Goal: Task Accomplishment & Management: Use online tool/utility

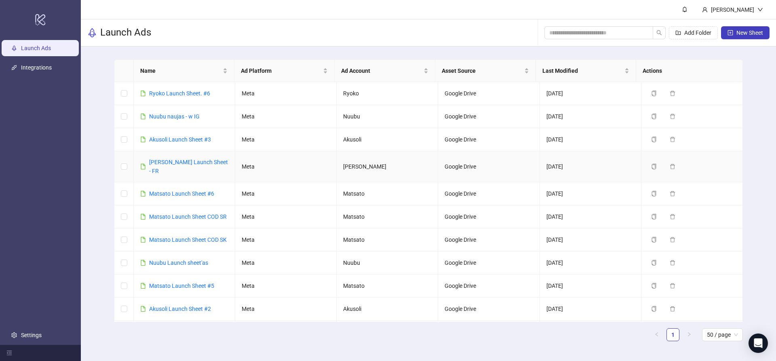
click at [595, 160] on td "[DATE]" at bounding box center [590, 166] width 101 height 31
click at [188, 162] on link "[PERSON_NAME] Launch Sheet - FR" at bounding box center [188, 166] width 79 height 15
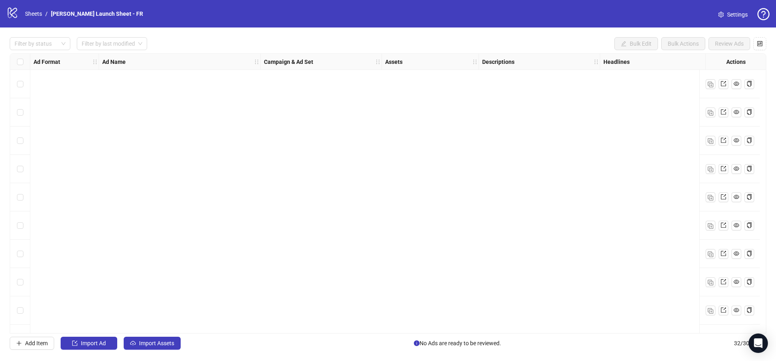
scroll to position [645, 0]
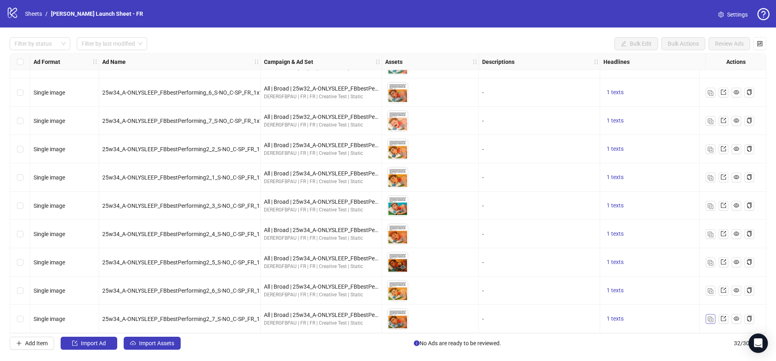
click at [711, 316] on img "button" at bounding box center [710, 319] width 6 height 6
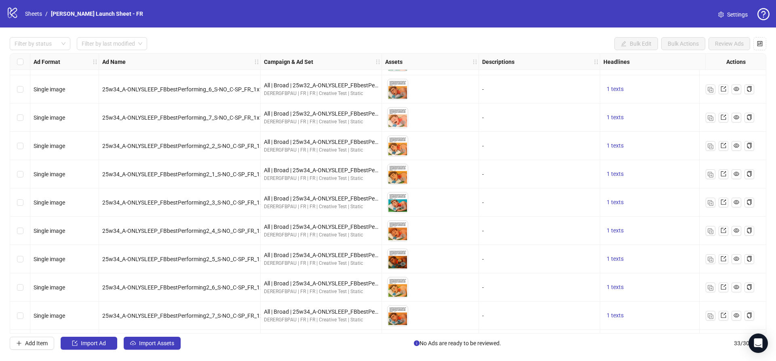
scroll to position [673, 0]
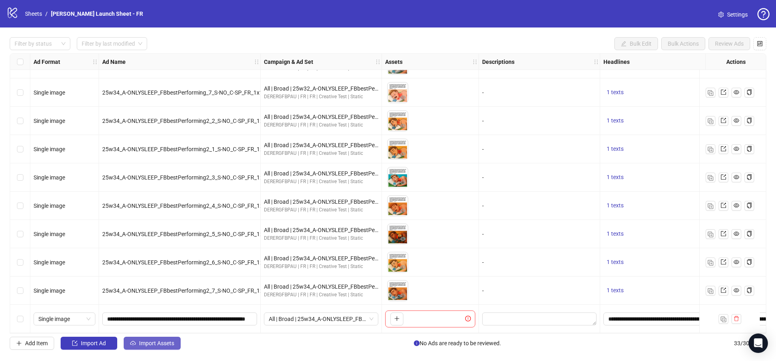
click at [166, 345] on span "Import Assets" at bounding box center [156, 343] width 35 height 6
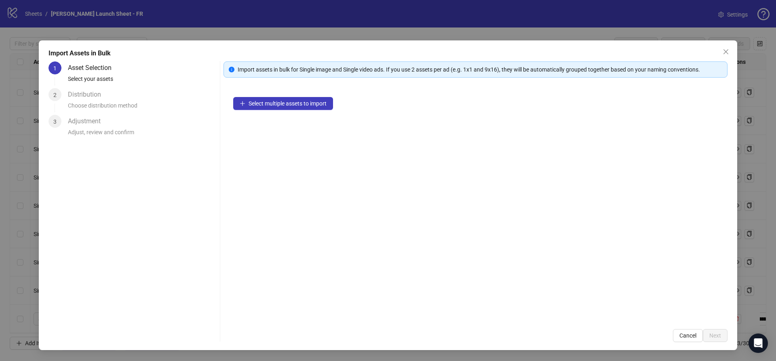
click at [310, 88] on div "Select multiple assets to import" at bounding box center [475, 203] width 504 height 232
click at [308, 101] on span "Select multiple assets to import" at bounding box center [287, 103] width 78 height 6
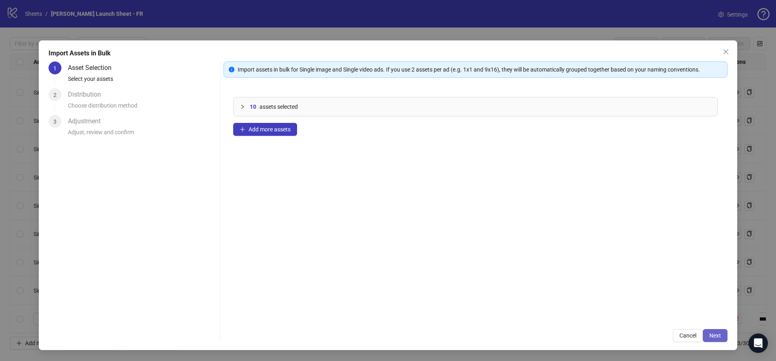
click at [716, 335] on span "Next" at bounding box center [715, 335] width 12 height 6
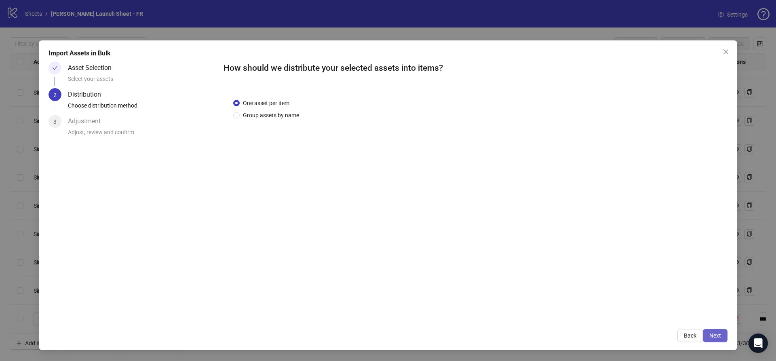
click at [717, 331] on button "Next" at bounding box center [715, 335] width 25 height 13
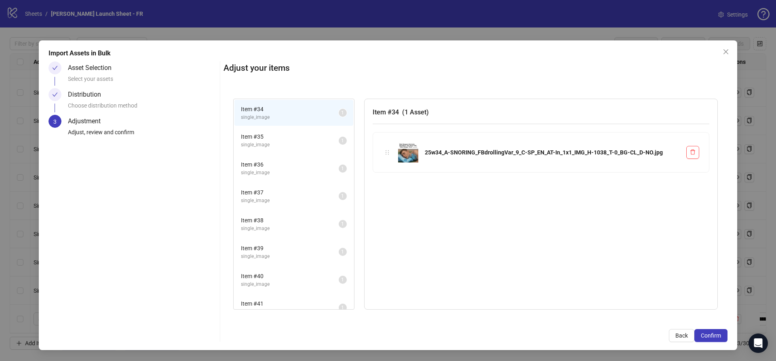
click at [717, 331] on button "Confirm" at bounding box center [710, 335] width 33 height 13
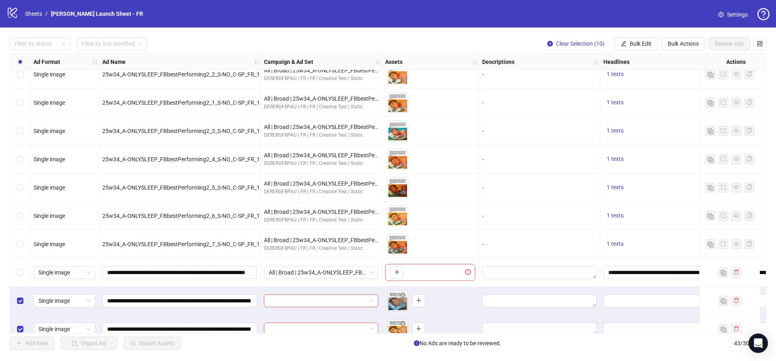
scroll to position [718, 0]
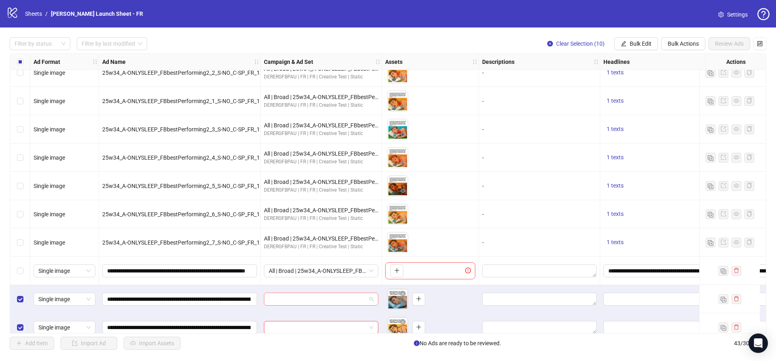
click at [313, 294] on input "search" at bounding box center [317, 299] width 97 height 12
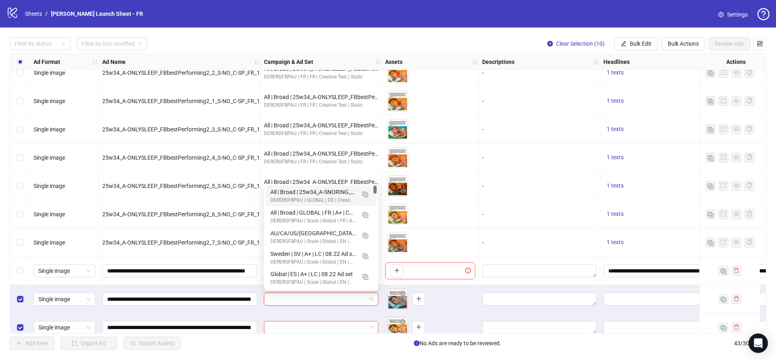
paste input "**********"
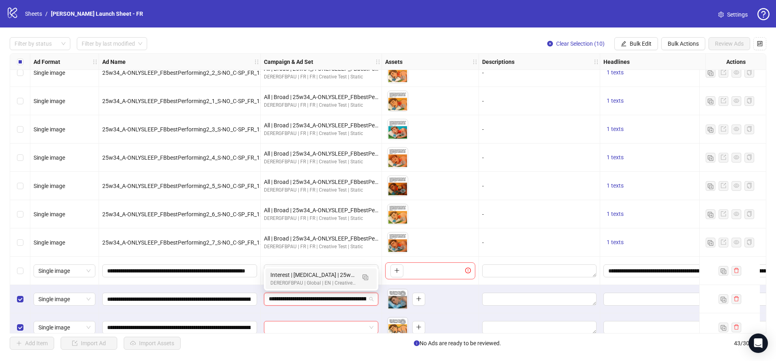
scroll to position [0, 156]
click at [366, 278] on img "button" at bounding box center [365, 277] width 6 height 6
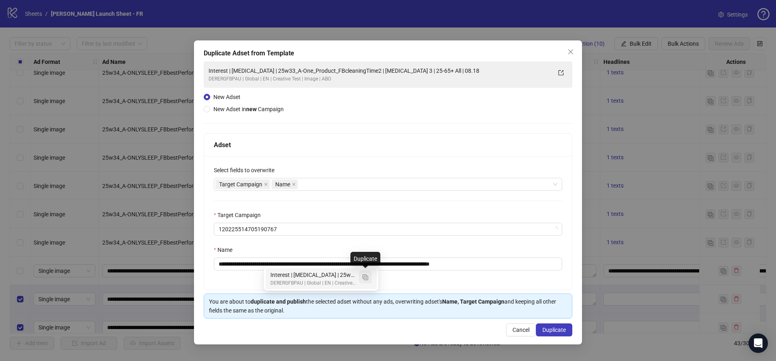
type input "**********"
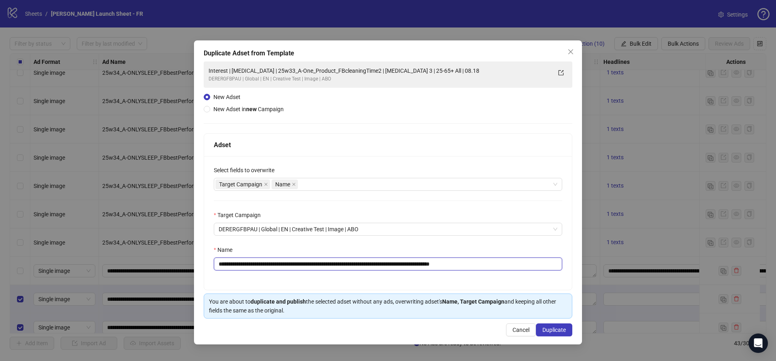
drag, startPoint x: 296, startPoint y: 263, endPoint x: 385, endPoint y: 263, distance: 89.7
click at [385, 263] on input "**********" at bounding box center [388, 263] width 348 height 13
drag, startPoint x: 457, startPoint y: 265, endPoint x: 508, endPoint y: 269, distance: 51.5
click at [508, 269] on input "**********" at bounding box center [388, 263] width 348 height 13
type input "**********"
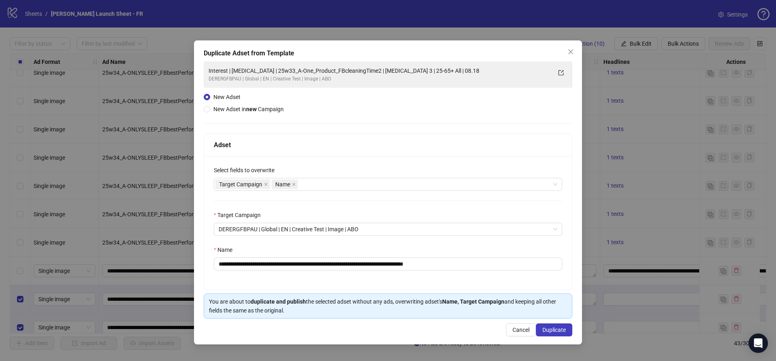
click at [503, 244] on div "**********" at bounding box center [388, 223] width 368 height 134
click at [557, 327] on span "Duplicate" at bounding box center [553, 329] width 23 height 6
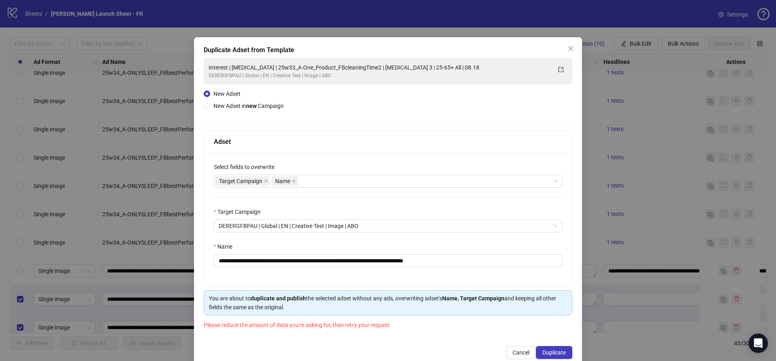
scroll to position [19, 0]
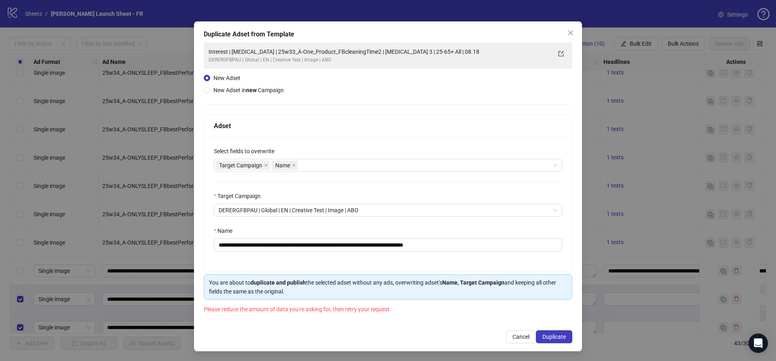
click at [556, 338] on span "Duplicate" at bounding box center [553, 336] width 23 height 6
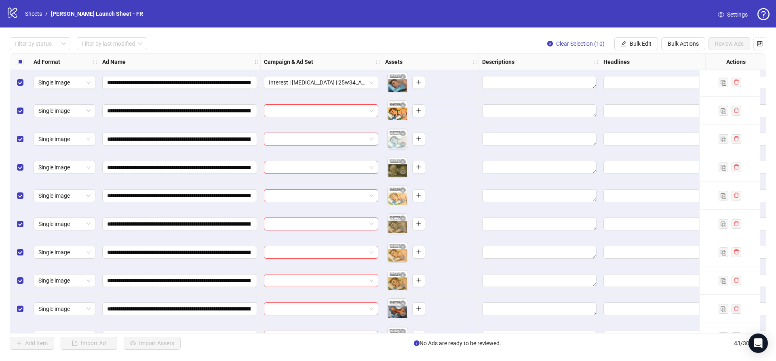
scroll to position [933, 0]
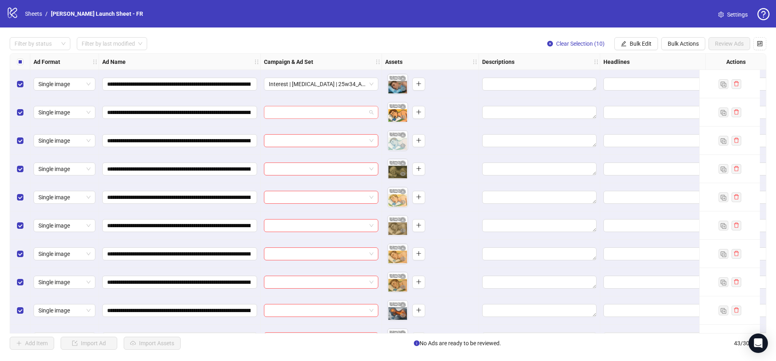
click at [293, 109] on input "search" at bounding box center [317, 112] width 97 height 12
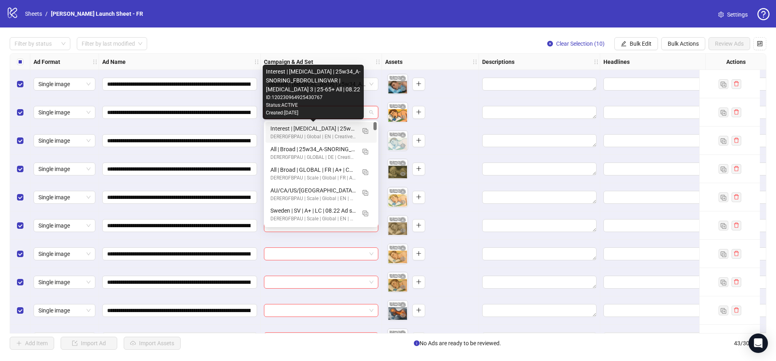
click at [293, 128] on div "Interest | [MEDICAL_DATA] | 25w34_A-SNORING_FBDROLLINGVAR | [MEDICAL_DATA] 3 | …" at bounding box center [312, 128] width 85 height 9
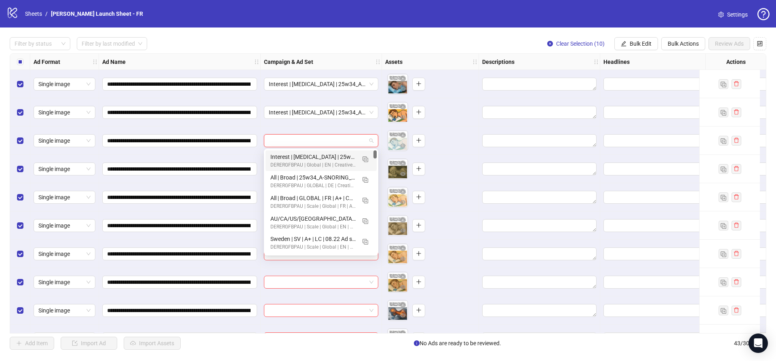
click at [295, 139] on input "search" at bounding box center [317, 141] width 97 height 12
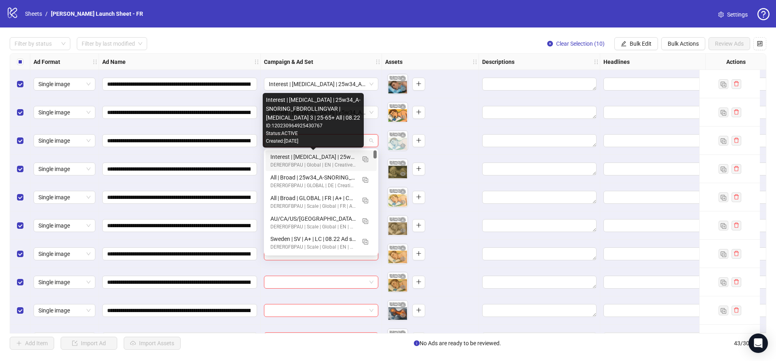
click at [293, 157] on div "Interest | [MEDICAL_DATA] | 25w34_A-SNORING_FBDROLLINGVAR | [MEDICAL_DATA] 3 | …" at bounding box center [312, 156] width 85 height 9
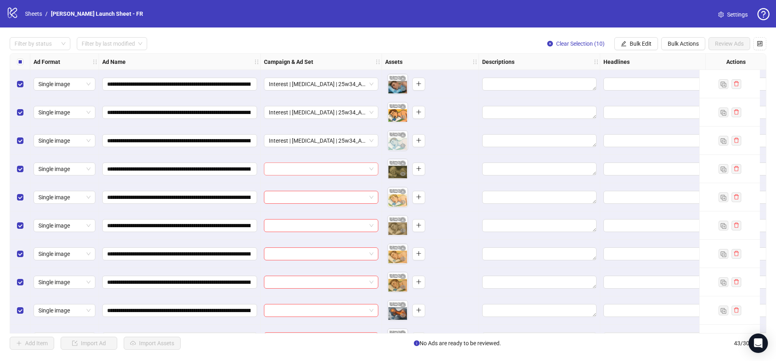
click at [318, 168] on input "search" at bounding box center [317, 169] width 97 height 12
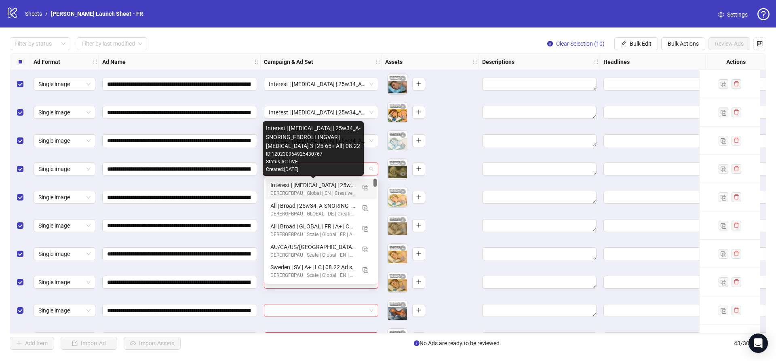
click at [301, 187] on div "Interest | [MEDICAL_DATA] | 25w34_A-SNORING_FBDROLLINGVAR | [MEDICAL_DATA] 3 | …" at bounding box center [312, 185] width 85 height 9
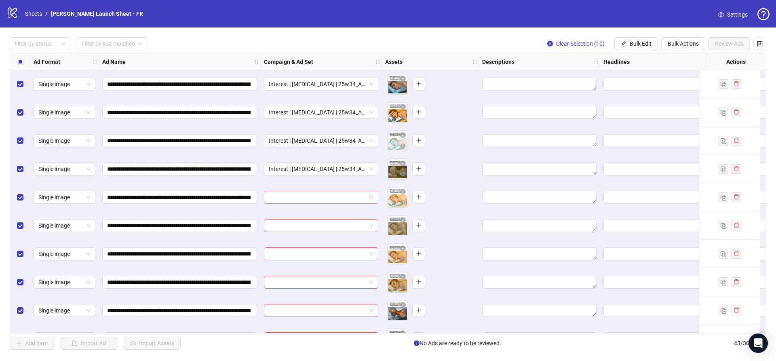
click at [295, 194] on input "search" at bounding box center [317, 197] width 97 height 12
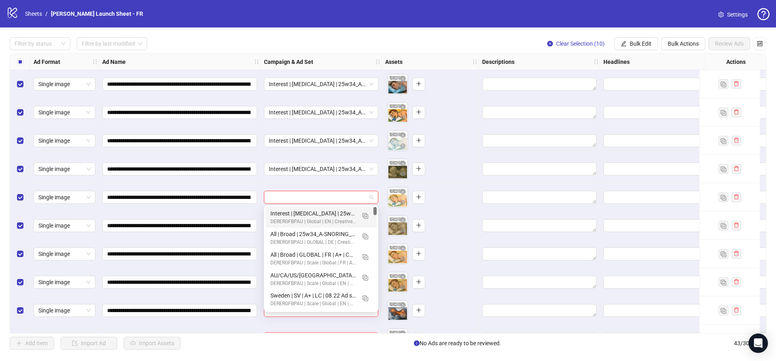
click at [296, 211] on div "Interest | [MEDICAL_DATA] | 25w34_A-SNORING_FBDROLLINGVAR | [MEDICAL_DATA] 3 | …" at bounding box center [312, 213] width 85 height 9
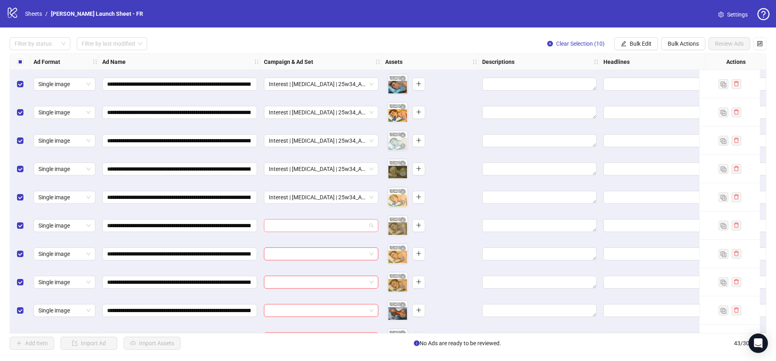
click at [299, 225] on input "search" at bounding box center [317, 225] width 97 height 12
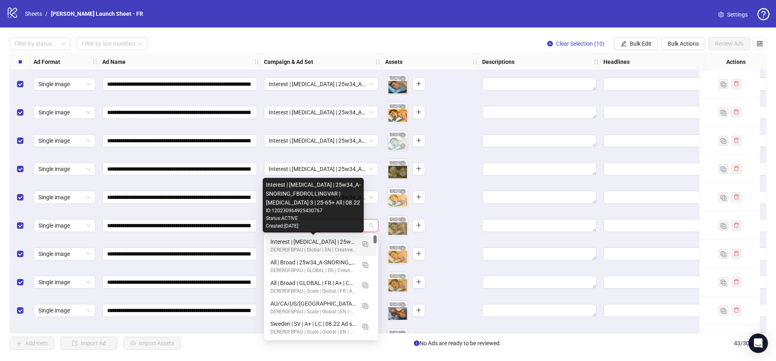
click at [299, 243] on div "Interest | [MEDICAL_DATA] | 25w34_A-SNORING_FBDROLLINGVAR | [MEDICAL_DATA] 3 | …" at bounding box center [312, 241] width 85 height 9
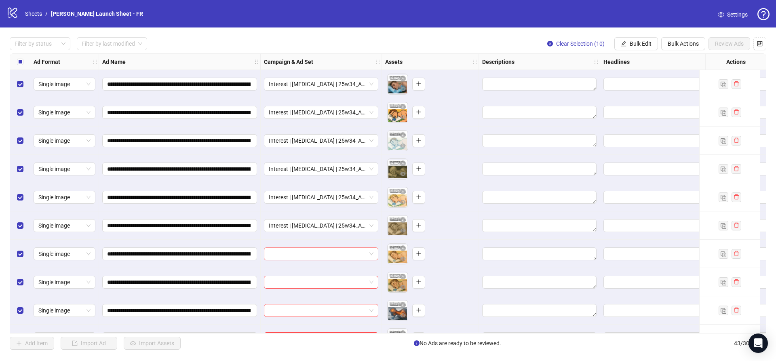
click at [300, 258] on input "search" at bounding box center [317, 254] width 97 height 12
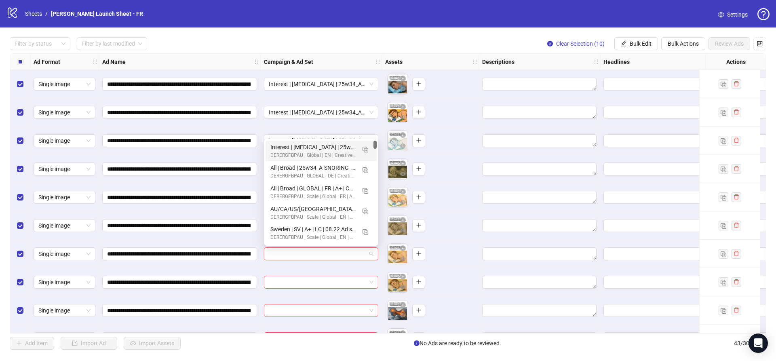
click at [305, 146] on div "Interest | [MEDICAL_DATA] | 25w34_A-SNORING_FBDROLLINGVAR | [MEDICAL_DATA] 3 | …" at bounding box center [312, 147] width 85 height 9
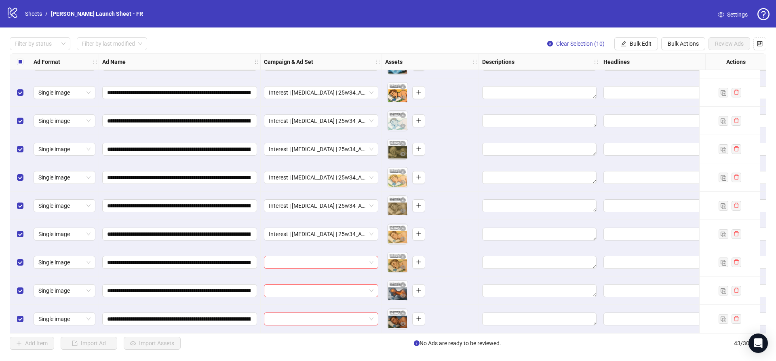
scroll to position [956, 0]
click at [297, 262] on input "search" at bounding box center [317, 262] width 97 height 12
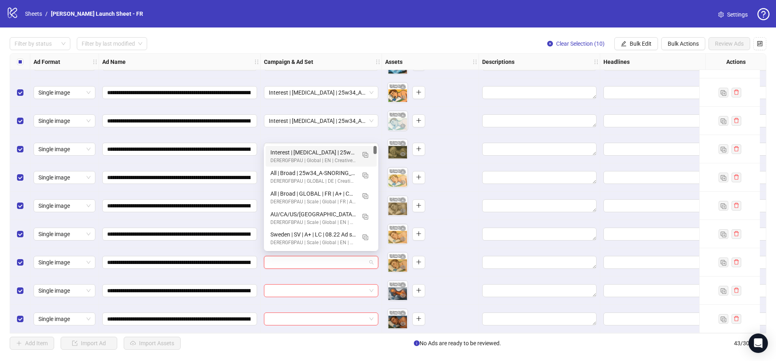
click at [314, 150] on div "Interest | [MEDICAL_DATA] | 25w34_A-SNORING_FBDROLLINGVAR | [MEDICAL_DATA] 3 | …" at bounding box center [312, 152] width 85 height 9
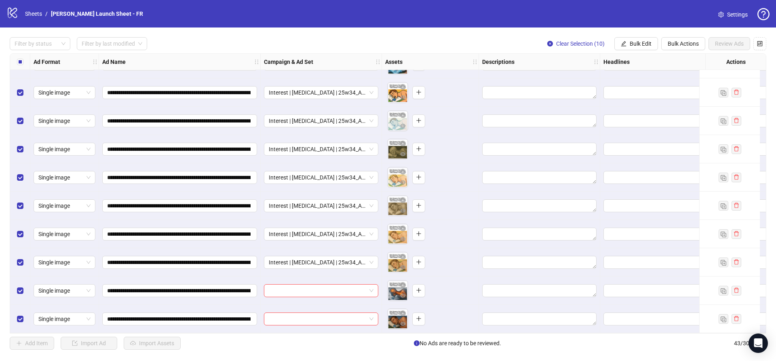
click at [288, 279] on div "**********" at bounding box center [388, 193] width 756 height 280
click at [292, 288] on input "search" at bounding box center [317, 290] width 97 height 12
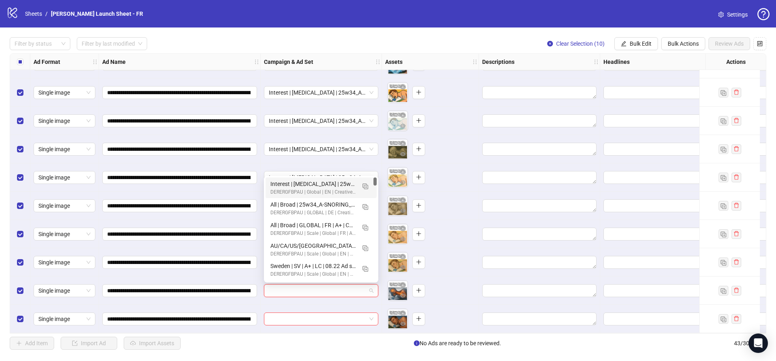
click at [305, 183] on div "Interest | [MEDICAL_DATA] | 25w34_A-SNORING_FBDROLLINGVAR | [MEDICAL_DATA] 3 | …" at bounding box center [312, 183] width 85 height 9
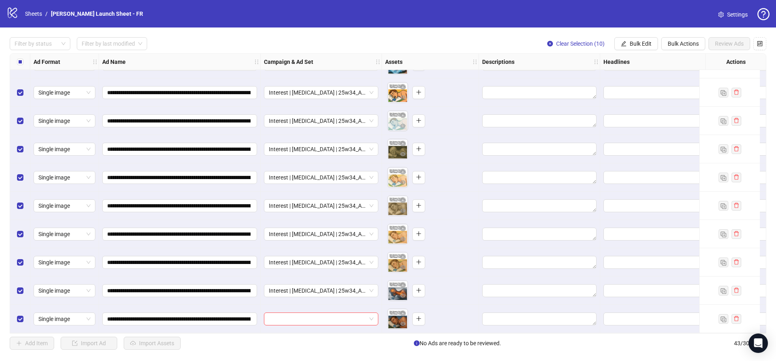
click at [297, 319] on div "**********" at bounding box center [388, 193] width 756 height 280
click at [293, 312] on div "**********" at bounding box center [388, 193] width 756 height 280
click at [299, 310] on div "**********" at bounding box center [388, 193] width 756 height 280
click at [306, 315] on input "search" at bounding box center [317, 319] width 97 height 12
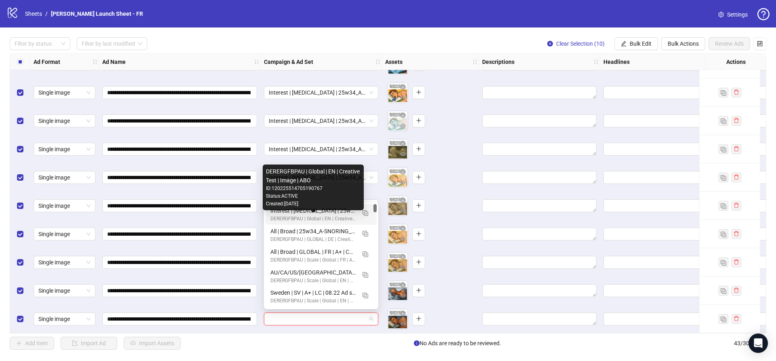
click at [305, 212] on div "Interest | [MEDICAL_DATA] | 25w34_A-SNORING_FBDROLLINGVAR | [MEDICAL_DATA] 3 | …" at bounding box center [312, 210] width 85 height 9
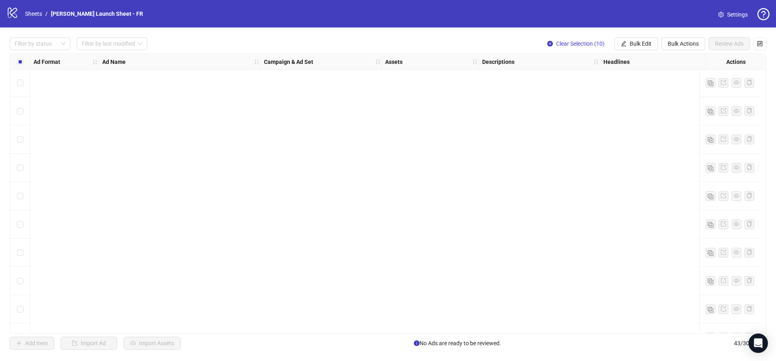
scroll to position [956, 0]
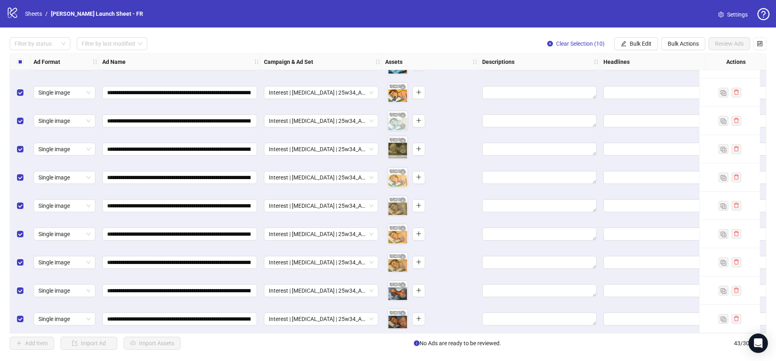
click at [397, 148] on body "**********" at bounding box center [388, 180] width 776 height 361
click at [402, 152] on icon "eye" at bounding box center [403, 154] width 6 height 4
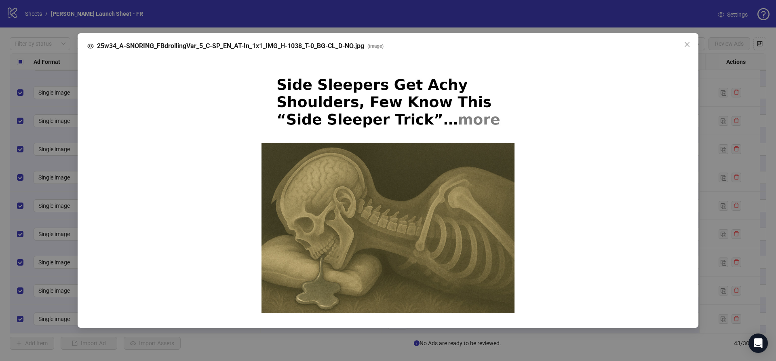
click at [749, 79] on div "25w34_A-SNORING_FBdrollingVar_5_C-SP_EN_AT-In_1x1_IMG_H-1038_T-0_BG-CL_D-NO.jpg…" at bounding box center [388, 180] width 776 height 361
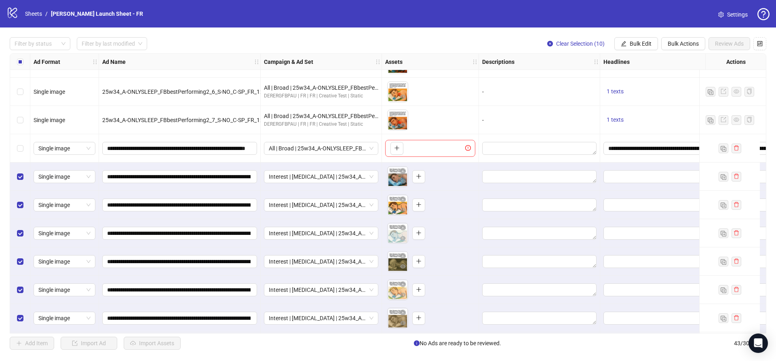
scroll to position [828, 0]
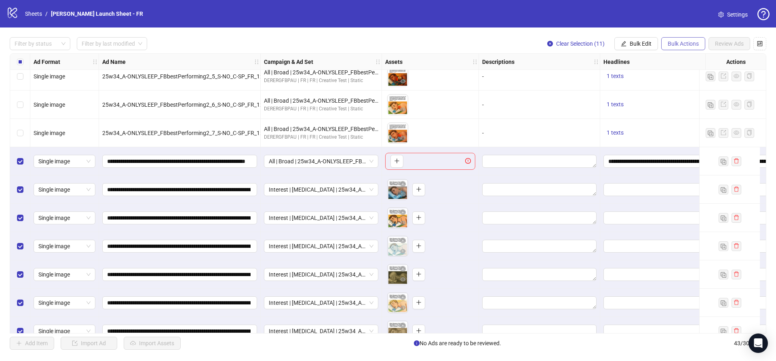
drag, startPoint x: 643, startPoint y: 46, endPoint x: 677, endPoint y: 41, distance: 34.6
click at [677, 41] on div "Clear Selection (11) Bulk Edit Bulk Actions Review Ads" at bounding box center [653, 43] width 225 height 13
click at [677, 41] on span "Bulk Actions" at bounding box center [682, 43] width 31 height 6
click at [630, 42] on span "Bulk Edit" at bounding box center [640, 43] width 22 height 6
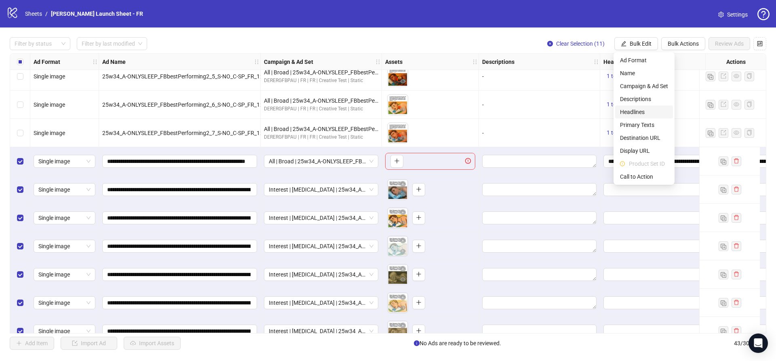
click at [641, 114] on span "Headlines" at bounding box center [644, 111] width 48 height 9
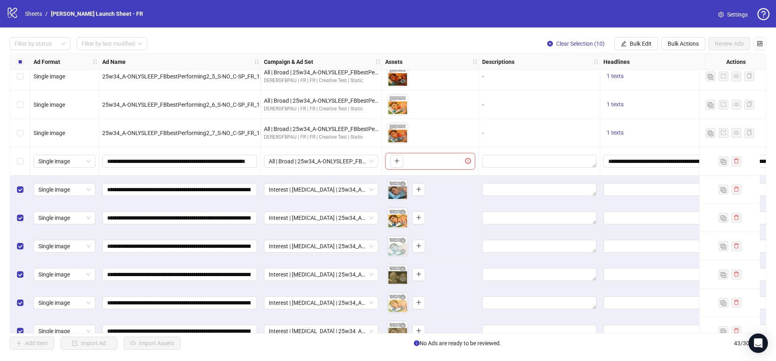
click at [395, 191] on body "logo/logo-mobile Sheets / Derila Ergo Launch Sheet - FR Settings Filter by stat…" at bounding box center [388, 180] width 776 height 361
click at [406, 188] on button "button" at bounding box center [403, 184] width 10 height 10
click at [403, 183] on icon "close-circle" at bounding box center [403, 184] width 6 height 6
click at [403, 213] on icon "close-circle" at bounding box center [403, 212] width 6 height 6
click at [402, 238] on icon "close-circle" at bounding box center [403, 241] width 6 height 6
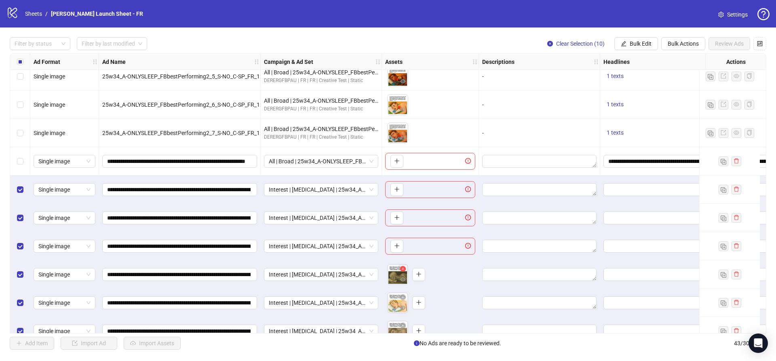
click at [404, 268] on icon "close-circle" at bounding box center [403, 269] width 6 height 6
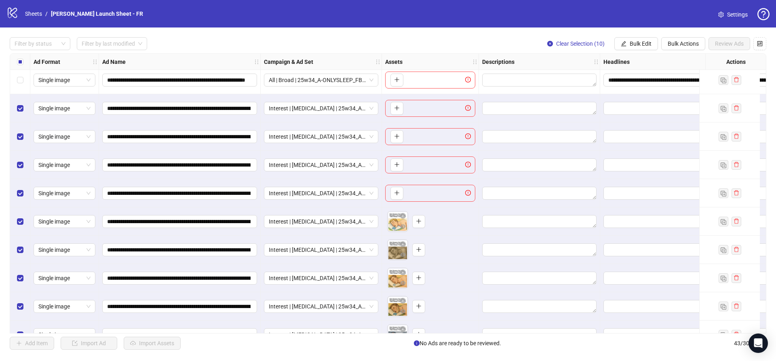
scroll to position [921, 0]
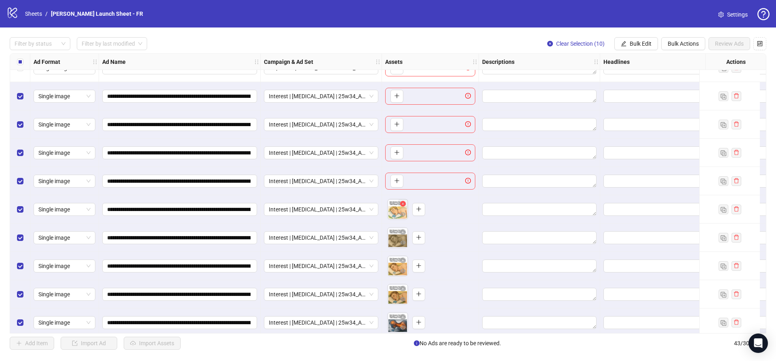
click at [403, 203] on icon "close-circle" at bounding box center [403, 204] width 6 height 6
click at [402, 232] on icon "close-circle" at bounding box center [403, 232] width 6 height 6
click at [403, 261] on icon "close-circle" at bounding box center [403, 260] width 6 height 6
click at [404, 290] on icon "close-circle" at bounding box center [403, 289] width 6 height 6
click at [404, 316] on icon "close-circle" at bounding box center [403, 317] width 6 height 6
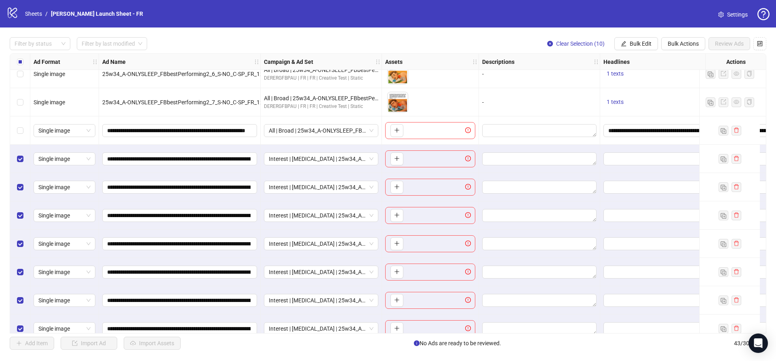
scroll to position [869, 0]
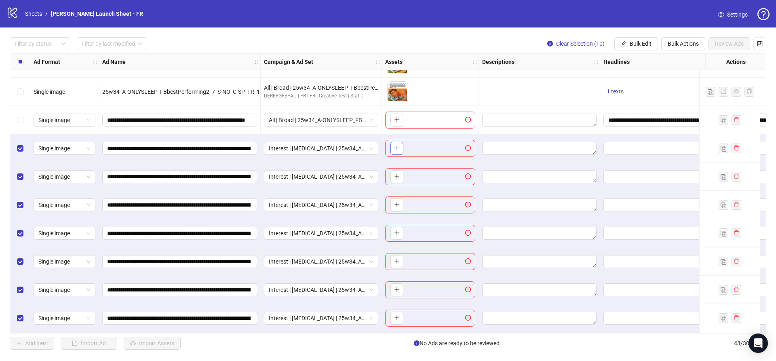
click at [396, 148] on icon "plus" at bounding box center [396, 148] width 4 height 0
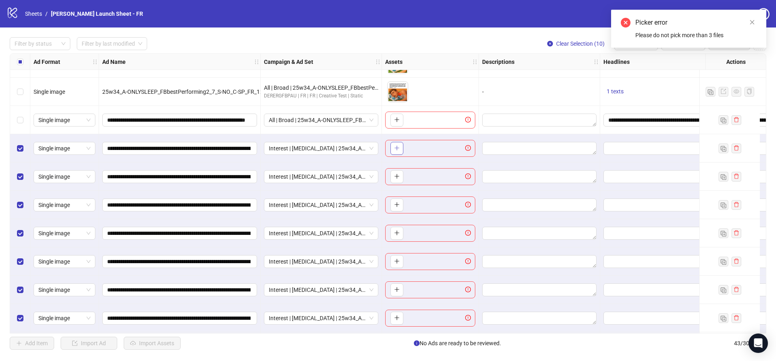
click at [393, 145] on button "button" at bounding box center [396, 148] width 13 height 13
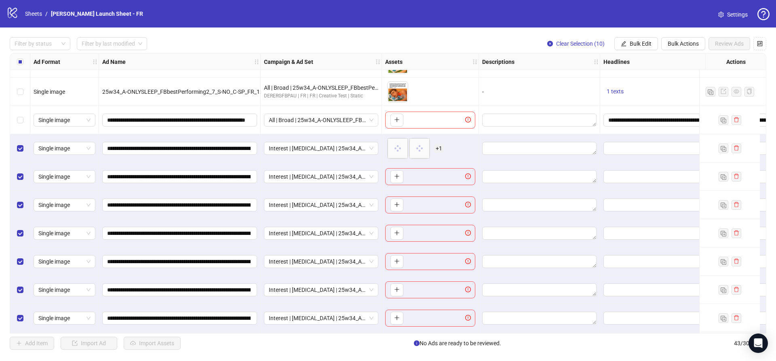
scroll to position [867, 0]
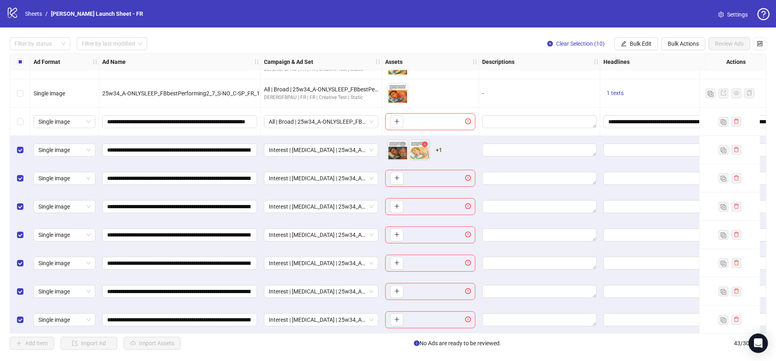
click at [424, 144] on icon "close-circle" at bounding box center [425, 144] width 6 height 6
click at [403, 144] on icon "close-circle" at bounding box center [403, 144] width 6 height 6
